Goal: Task Accomplishment & Management: Use online tool/utility

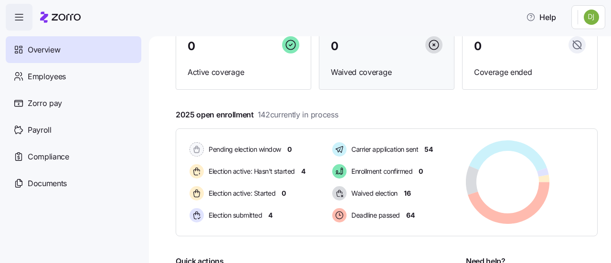
scroll to position [96, 0]
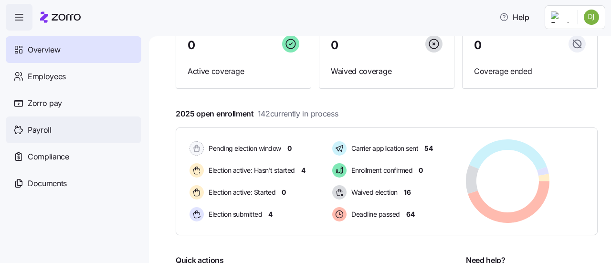
click at [62, 138] on div "Payroll" at bounding box center [74, 130] width 136 height 27
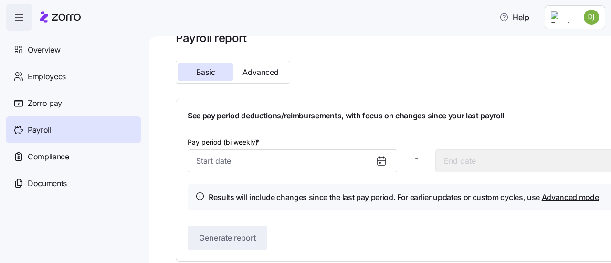
scroll to position [31, 0]
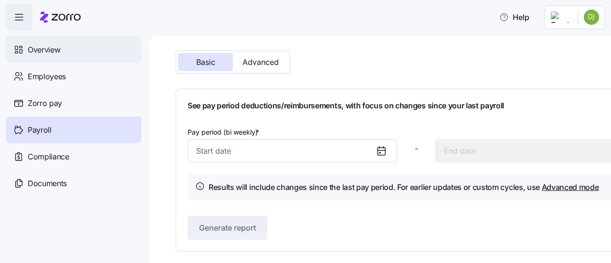
click at [42, 52] on span "Overview" at bounding box center [44, 50] width 32 height 12
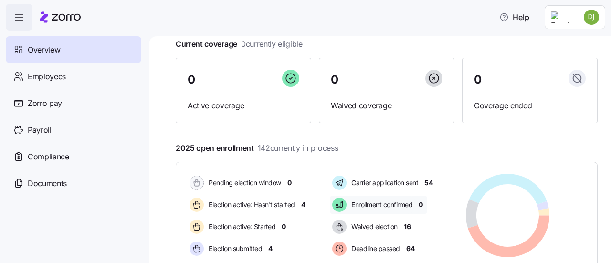
scroll to position [96, 0]
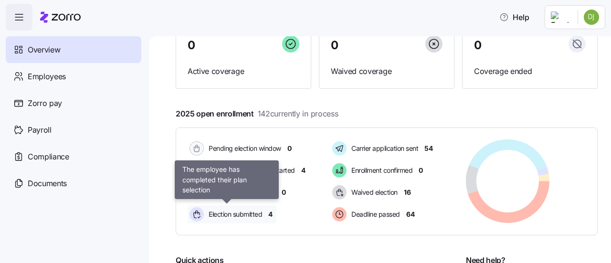
click at [257, 215] on span "Election submitted" at bounding box center [234, 215] width 56 height 10
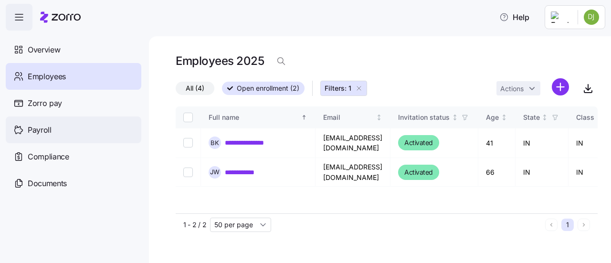
click at [48, 132] on span "Payroll" at bounding box center [40, 130] width 24 height 12
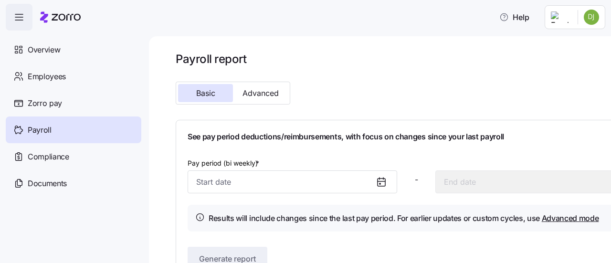
click at [378, 185] on icon at bounding box center [381, 181] width 11 height 11
click at [307, 191] on input "Pay period (bi weekly) *" at bounding box center [293, 182] width 210 height 23
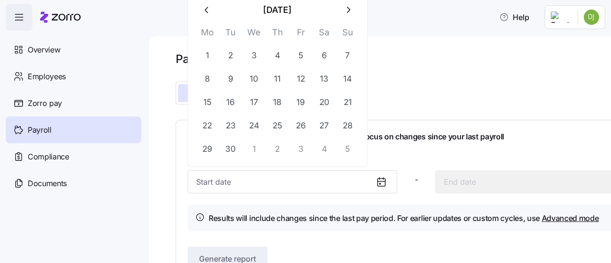
click at [256, 151] on button "1" at bounding box center [254, 149] width 23 height 23
type input "[DATE]"
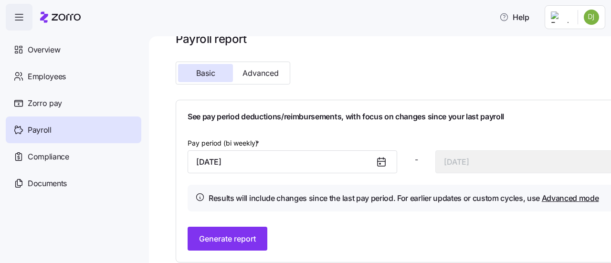
scroll to position [31, 0]
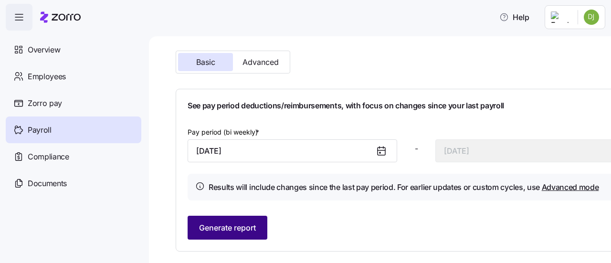
click at [265, 232] on button "Generate report" at bounding box center [228, 228] width 80 height 24
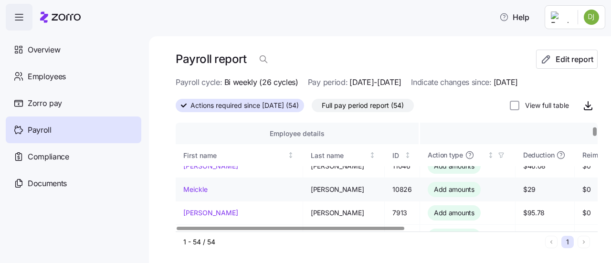
scroll to position [48, 0]
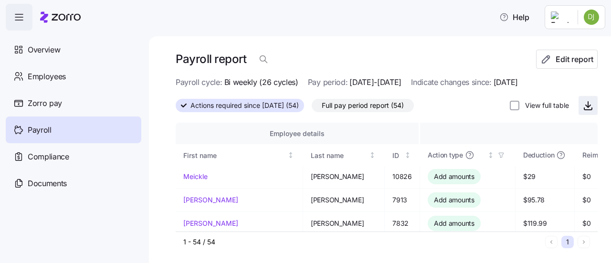
click at [580, 112] on span "button" at bounding box center [588, 105] width 18 height 18
